Goal: Navigation & Orientation: Find specific page/section

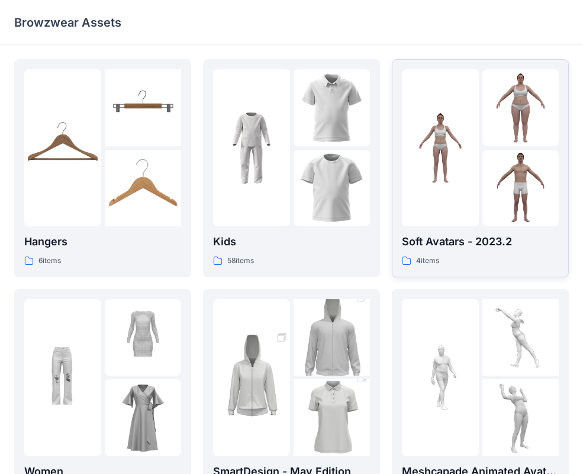
scroll to position [295, 0]
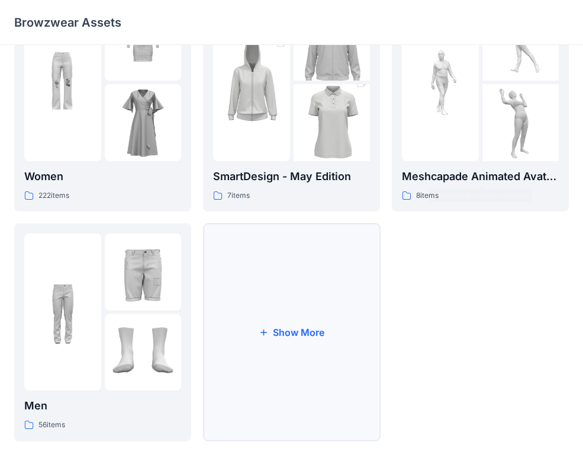
click at [298, 321] on button "Show More" at bounding box center [291, 332] width 177 height 218
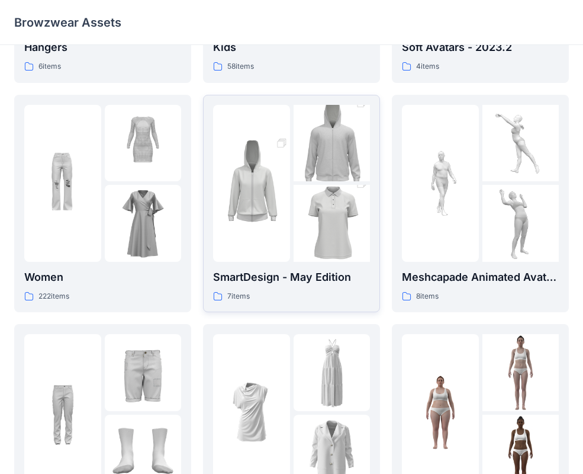
scroll to position [0, 0]
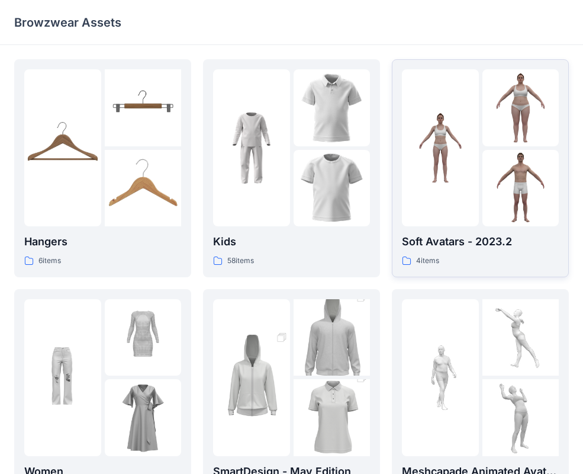
click at [444, 142] on img at bounding box center [440, 148] width 77 height 77
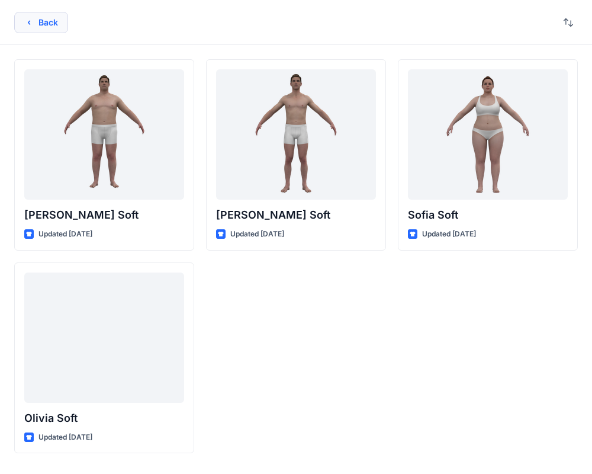
click at [44, 24] on button "Back" at bounding box center [41, 22] width 54 height 21
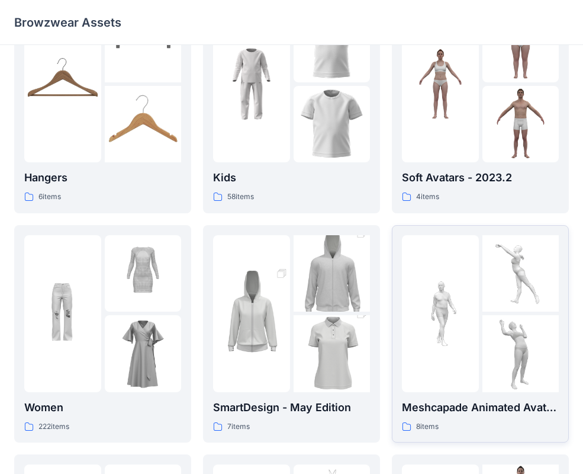
scroll to position [83, 0]
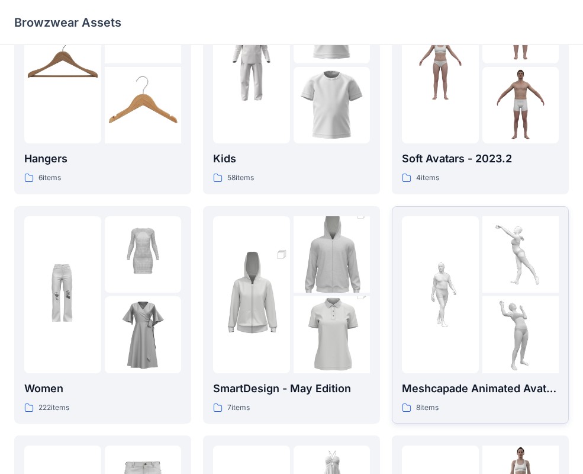
click at [461, 293] on img at bounding box center [440, 294] width 77 height 77
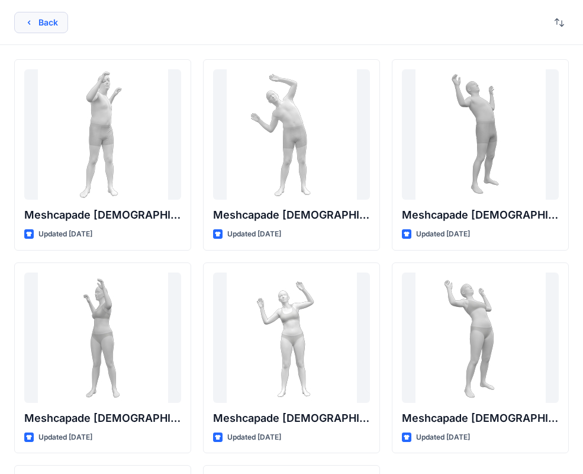
click at [55, 25] on button "Back" at bounding box center [41, 22] width 54 height 21
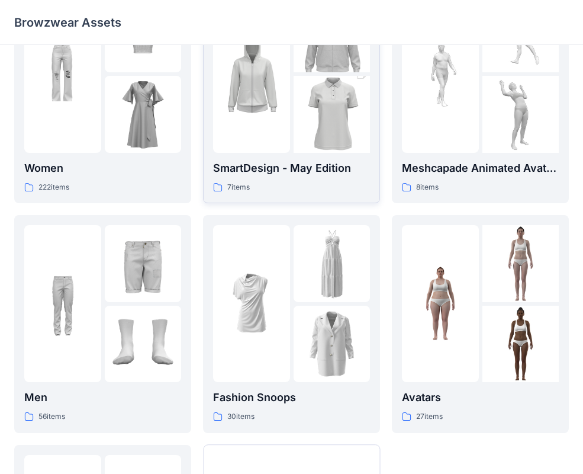
scroll to position [490, 0]
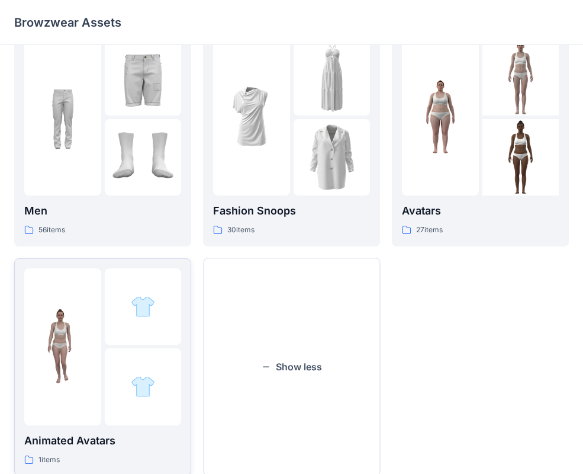
click at [91, 338] on img at bounding box center [62, 346] width 77 height 77
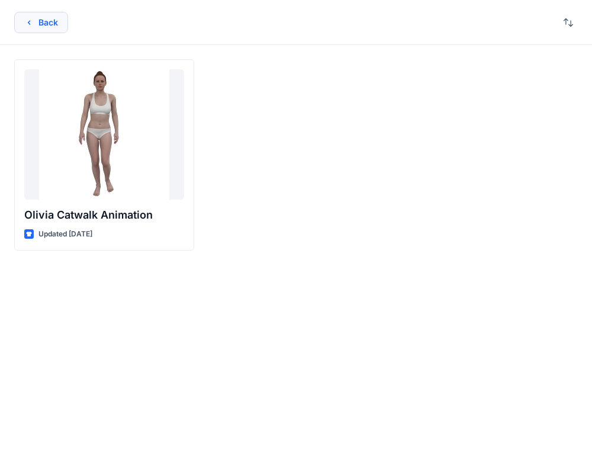
click at [49, 25] on button "Back" at bounding box center [41, 22] width 54 height 21
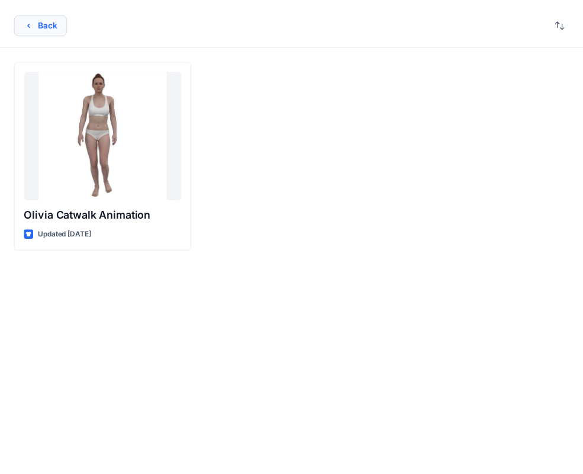
scroll to position [490, 0]
